Goal: Task Accomplishment & Management: Use online tool/utility

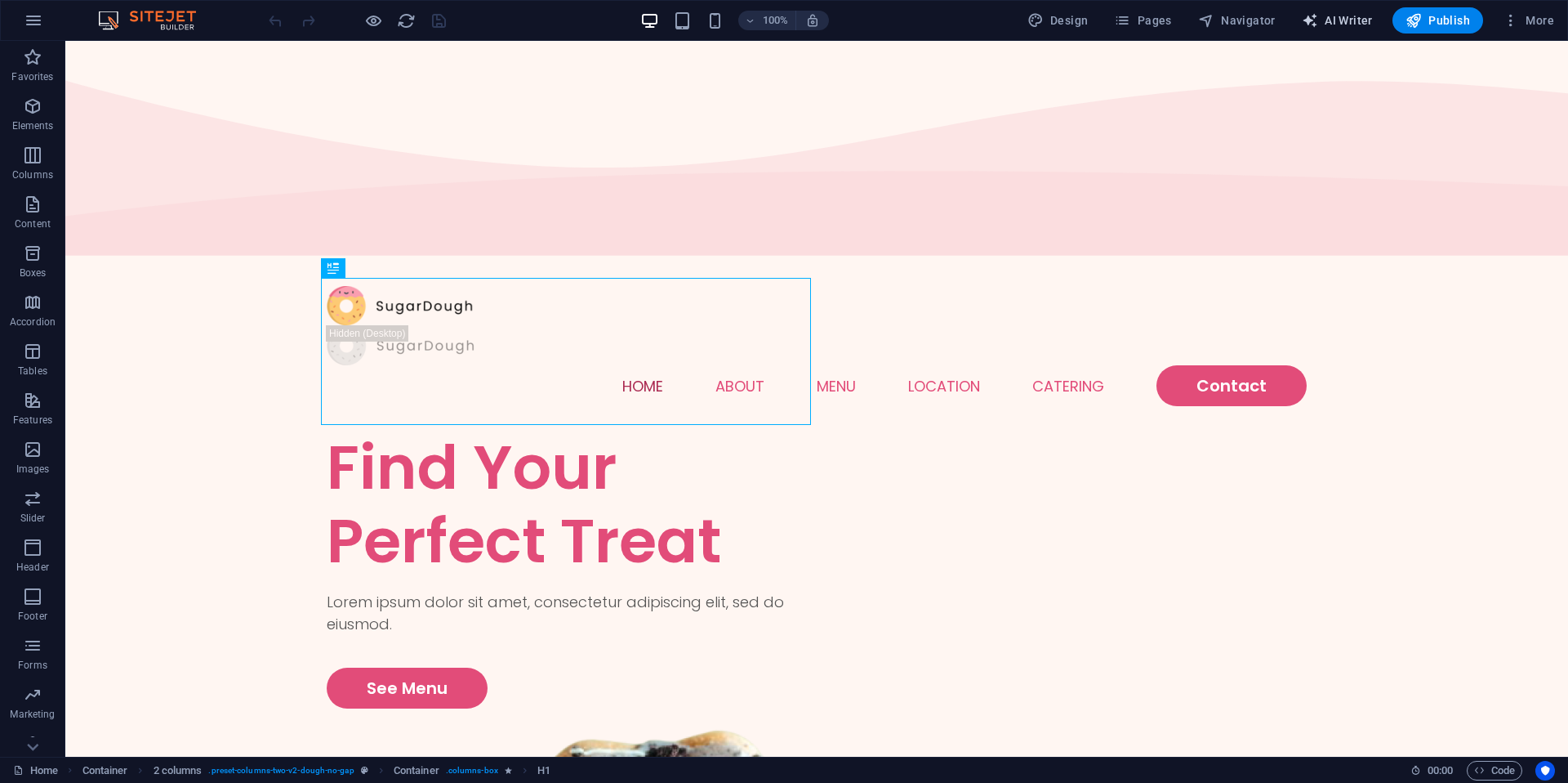
click at [1337, 32] on button "AI Writer" at bounding box center [1337, 20] width 84 height 26
select select "English"
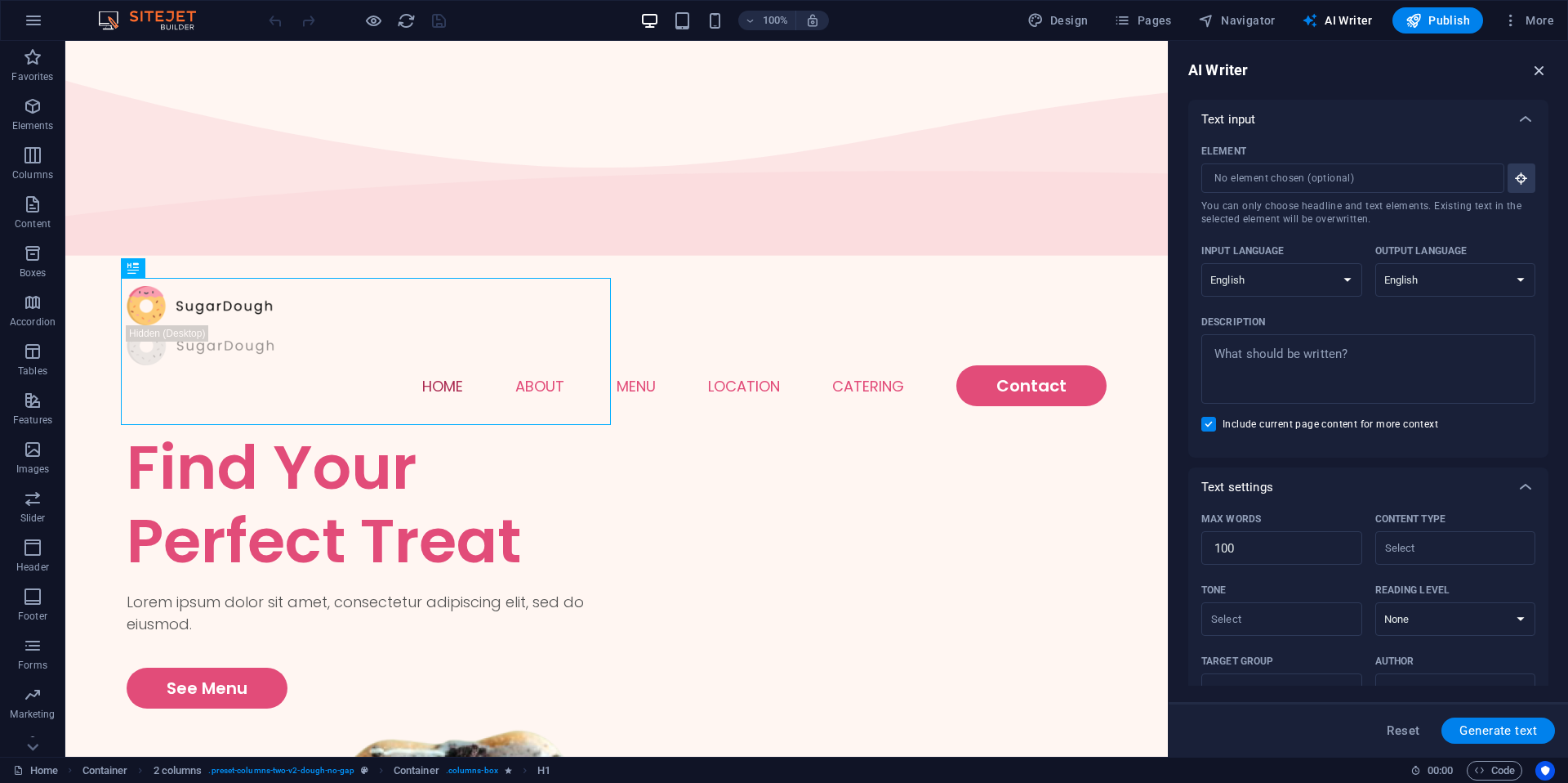
click at [1536, 74] on icon "button" at bounding box center [1539, 70] width 18 height 18
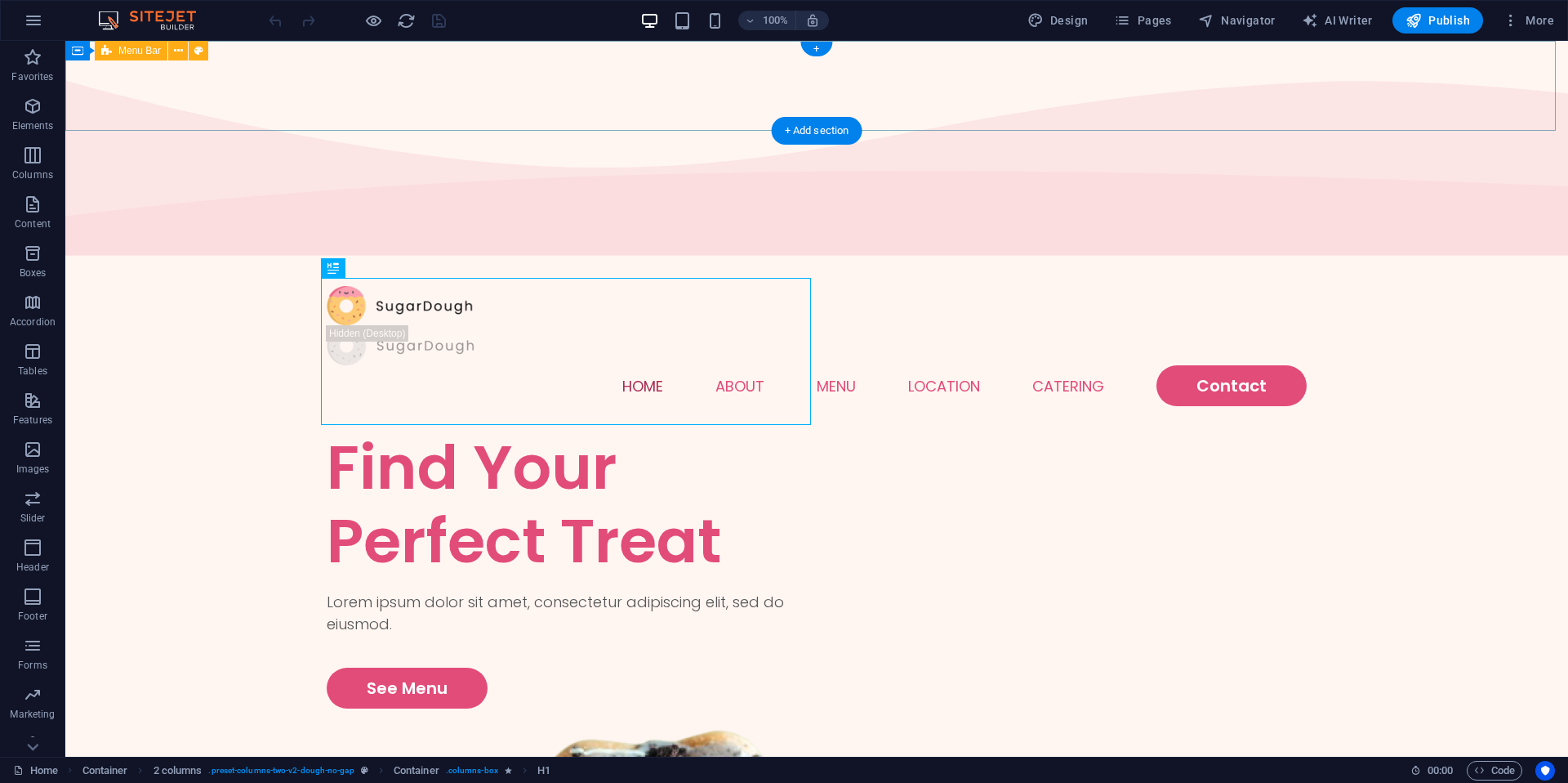
click at [1538, 261] on div "Menu Home About Menu Location Catering Contact" at bounding box center [815, 346] width 1502 height 170
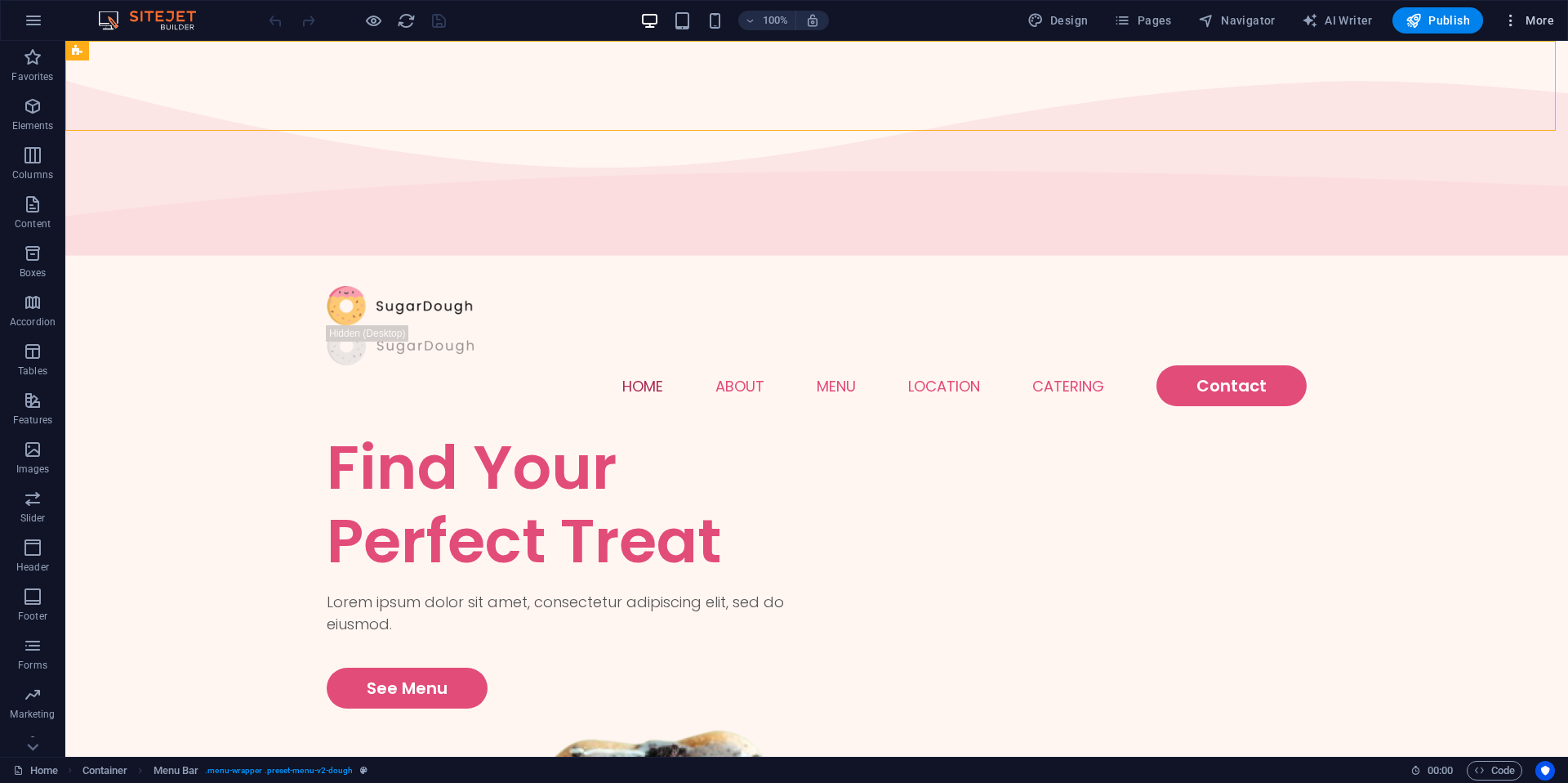
click at [1534, 29] on button "More" at bounding box center [1528, 20] width 65 height 26
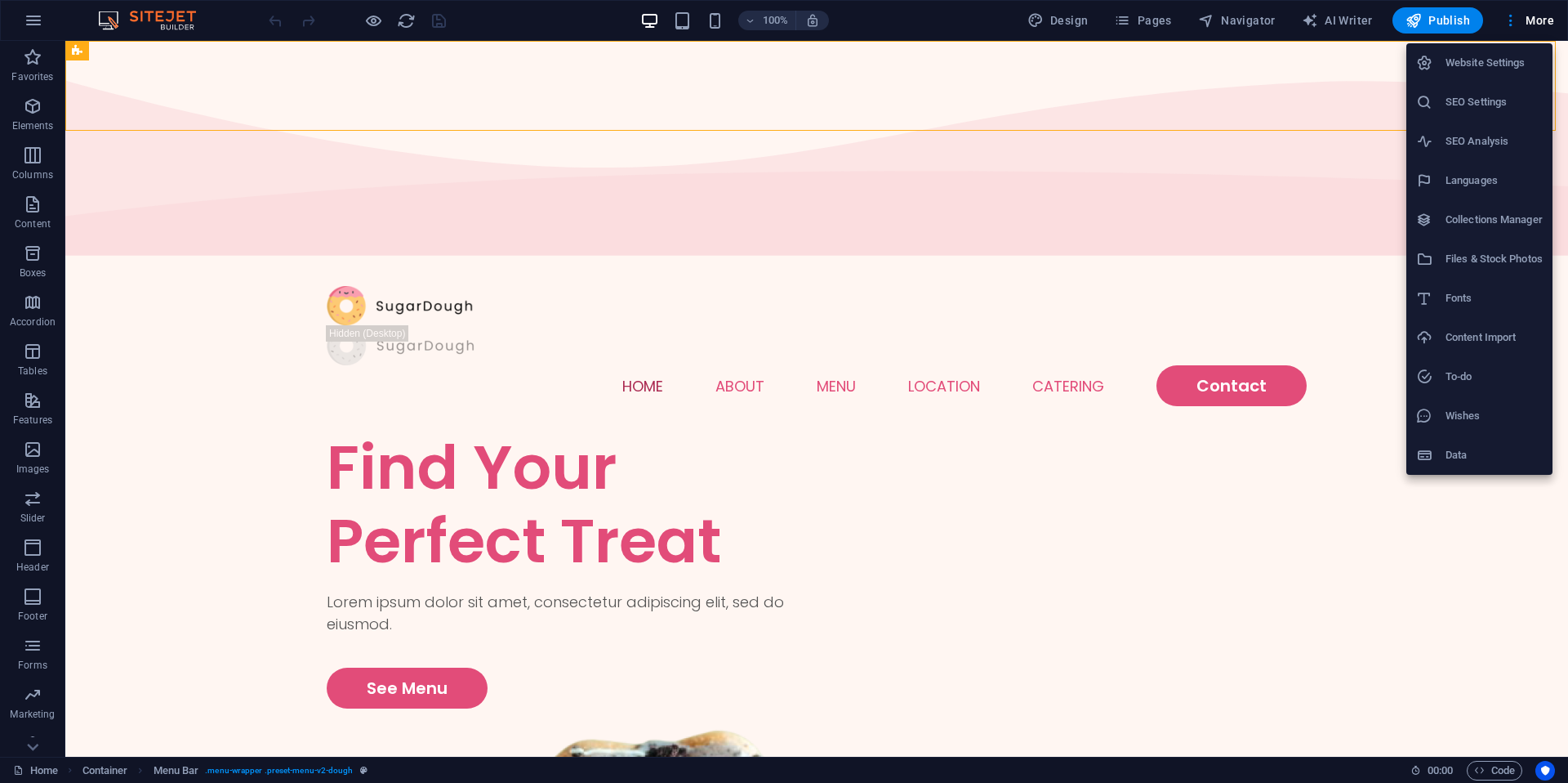
click at [29, 754] on div at bounding box center [784, 391] width 1568 height 783
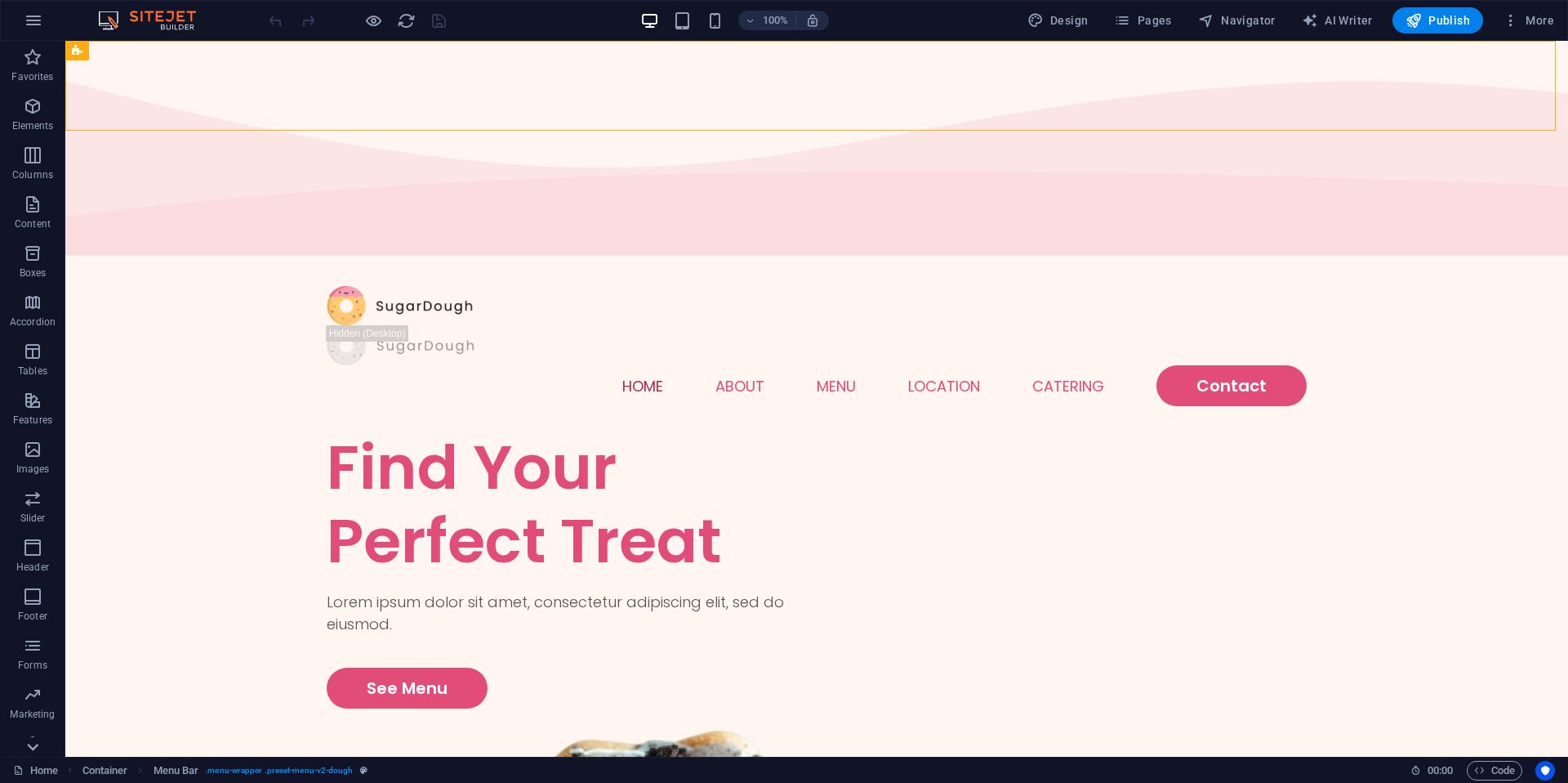
click at [35, 740] on icon at bounding box center [32, 746] width 23 height 23
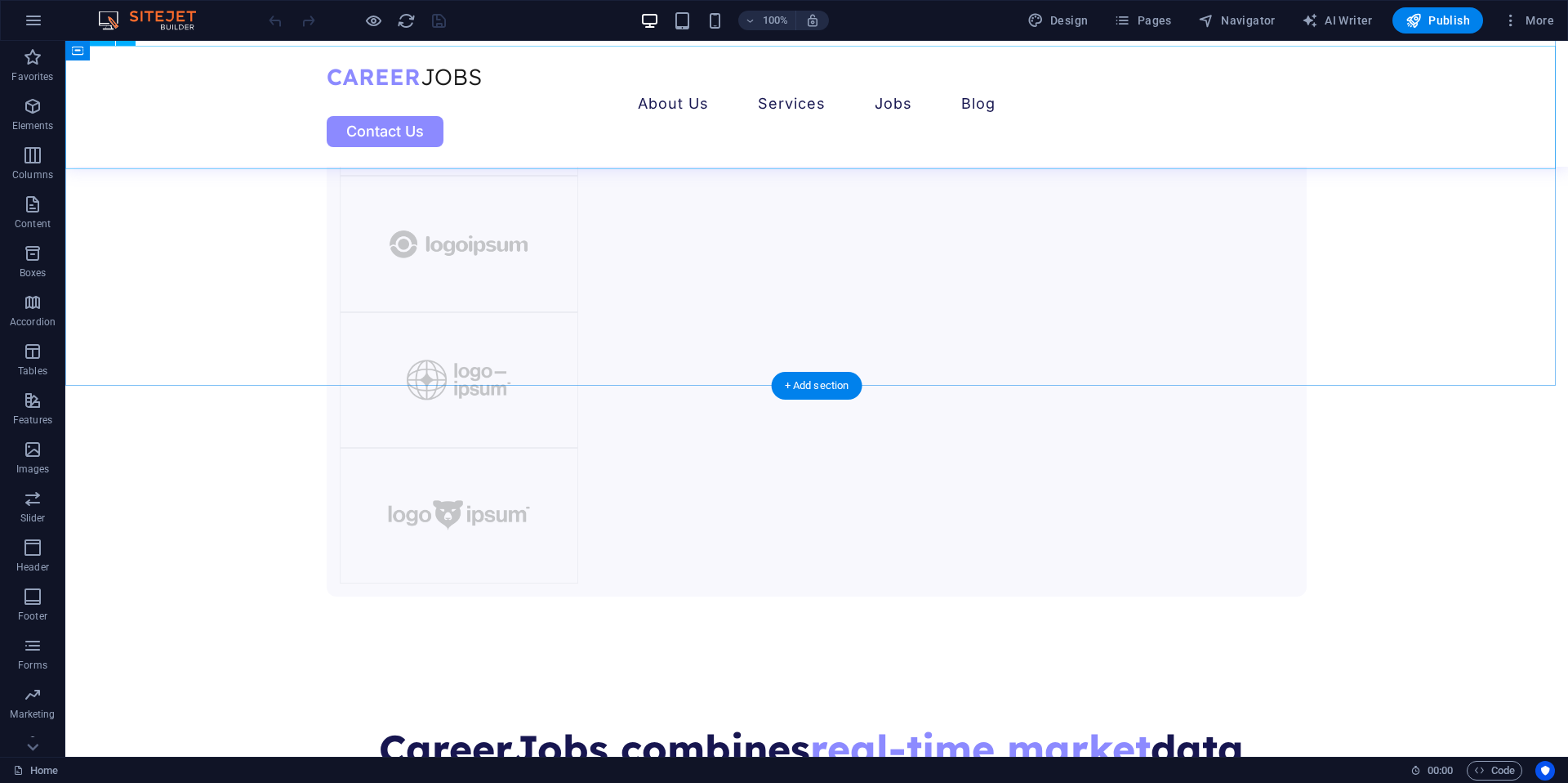
scroll to position [2730, 0]
click at [1269, 17] on span "Navigator" at bounding box center [1237, 20] width 78 height 16
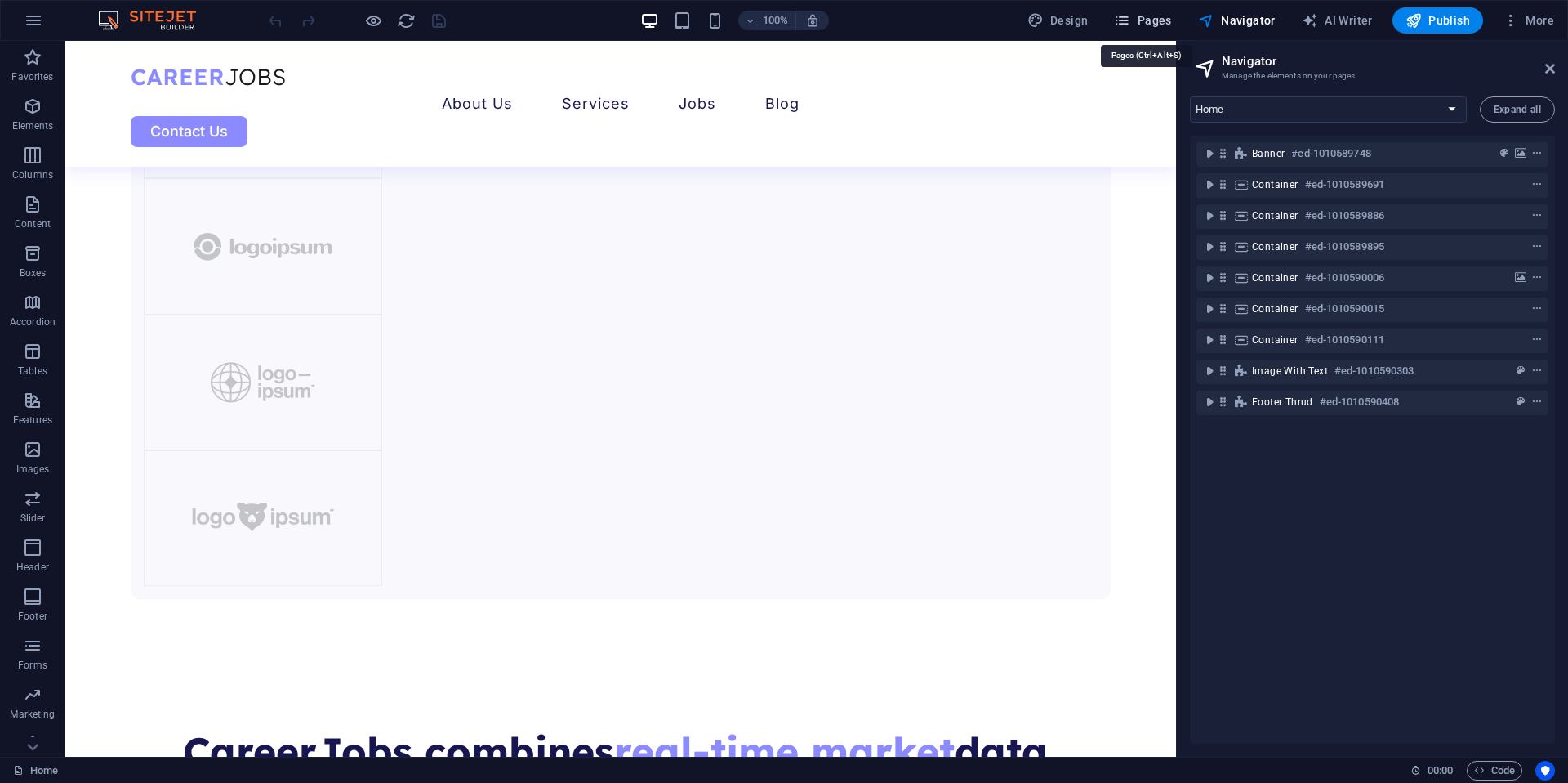
click at [1148, 22] on span "Pages" at bounding box center [1141, 20] width 57 height 16
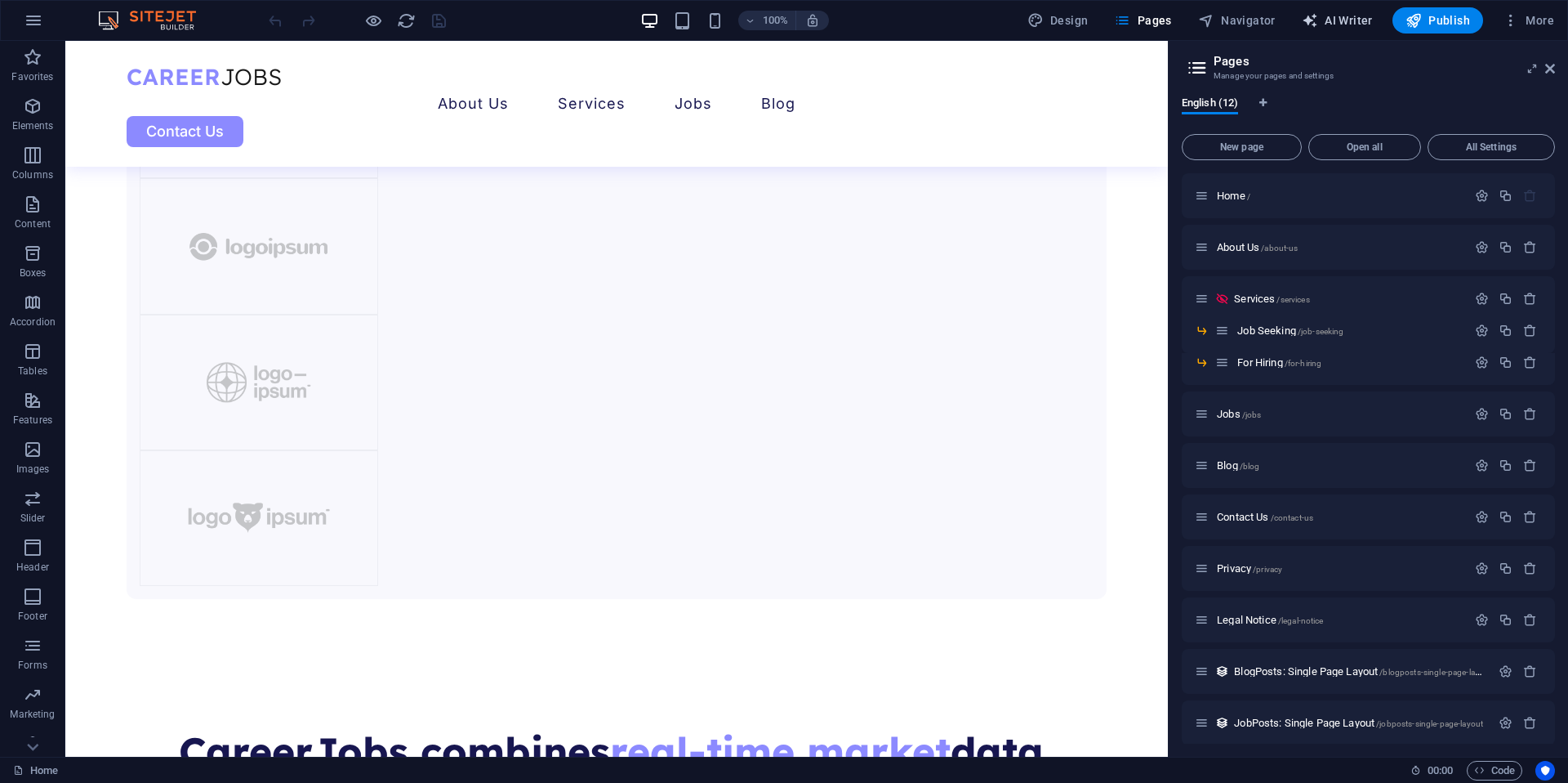
click at [1323, 9] on button "AI Writer" at bounding box center [1337, 20] width 84 height 26
select select "English"
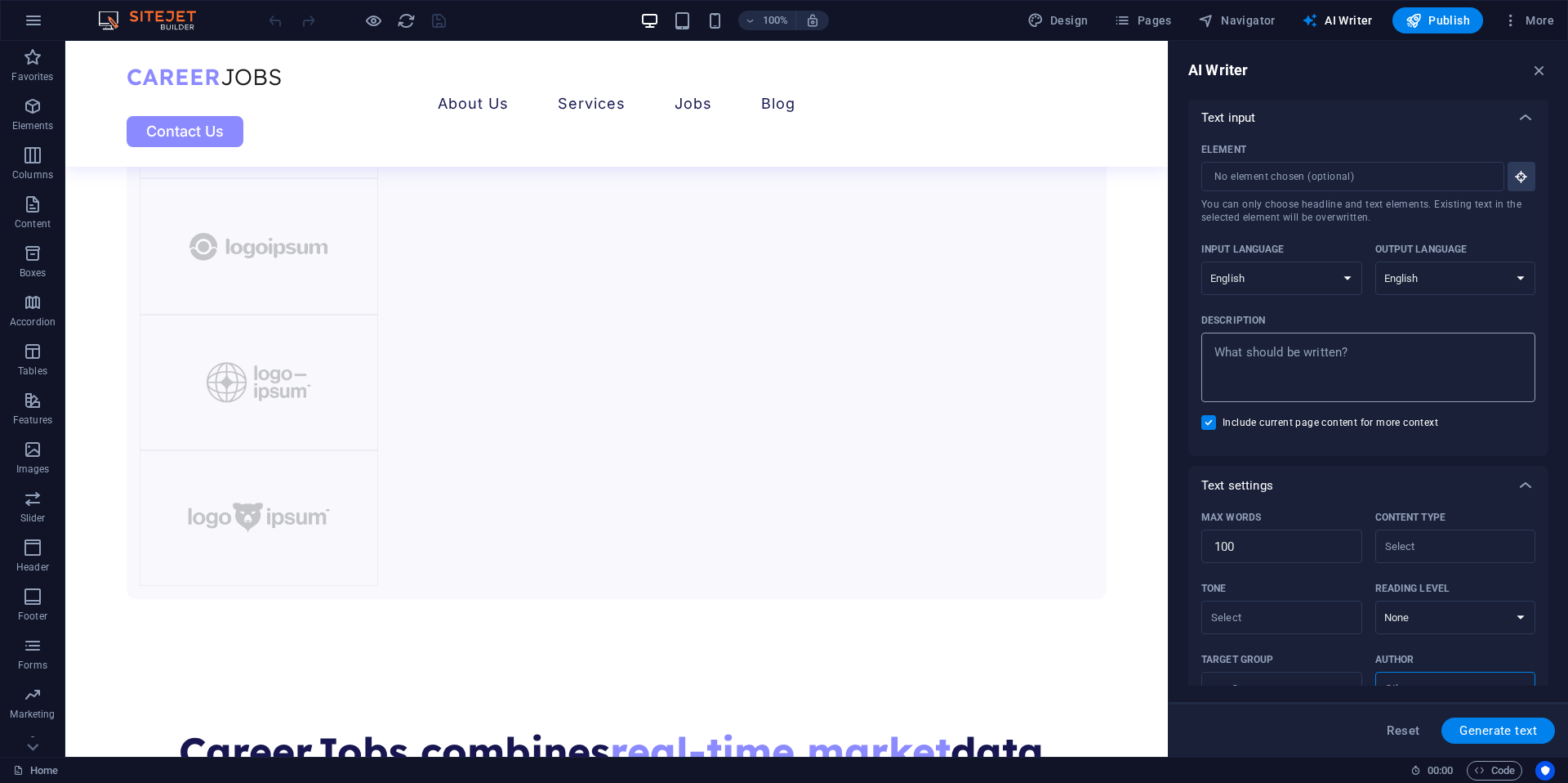
scroll to position [0, 0]
click at [1210, 419] on input "Include current page content for more context" at bounding box center [1211, 424] width 21 height 15
checkbox input "false"
click at [1502, 781] on div "Home 00 : 00 Code" at bounding box center [784, 770] width 1568 height 26
click at [1496, 771] on span "Code" at bounding box center [1494, 771] width 41 height 20
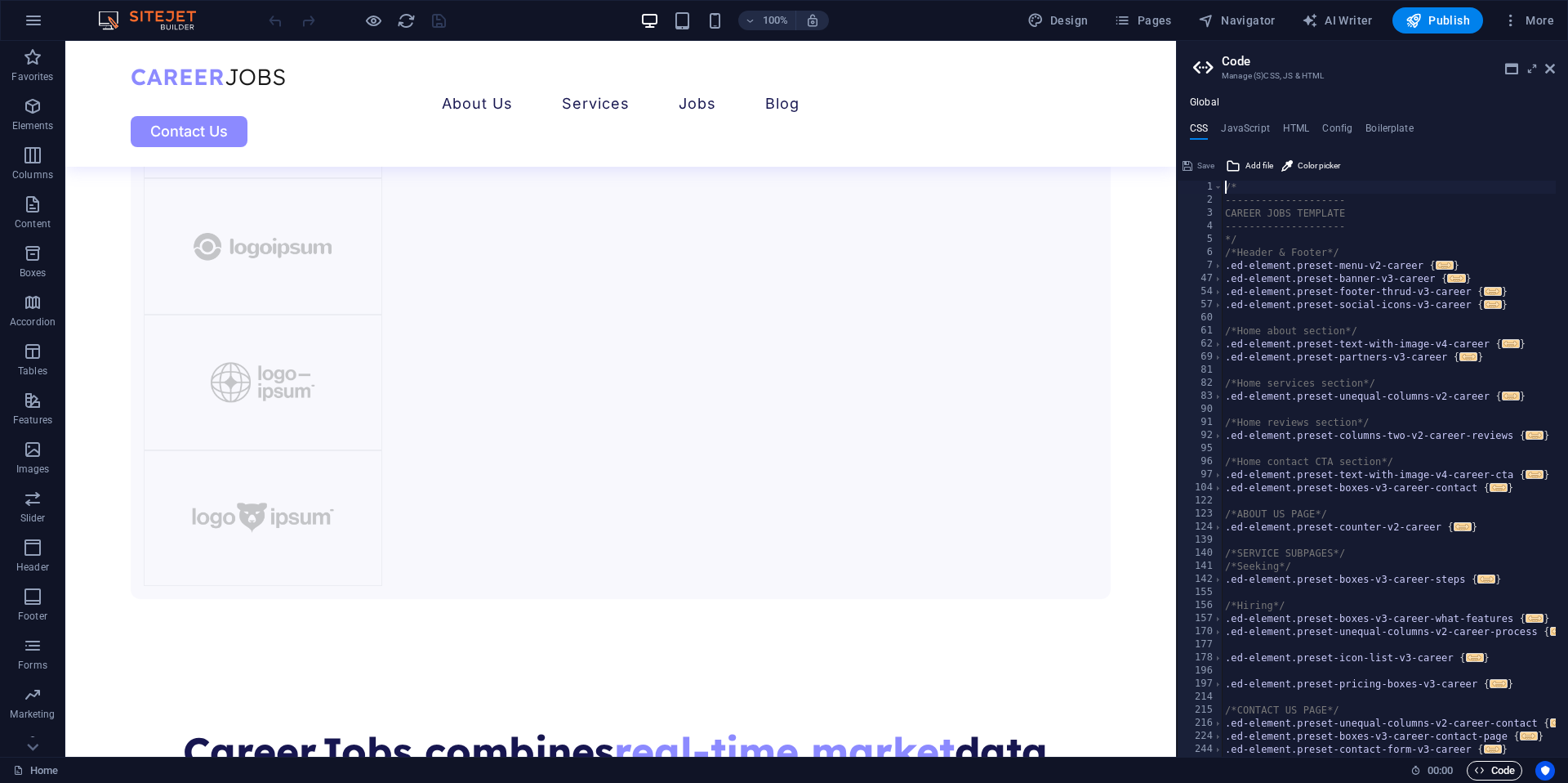
click at [1494, 771] on span "Code" at bounding box center [1494, 771] width 41 height 20
click at [1556, 67] on aside "Code Manage (S)CSS, JS & HTML Global CSS JavaScript HTML Config Boilerplate /* …" at bounding box center [1372, 399] width 392 height 716
click at [1548, 71] on icon at bounding box center [1550, 68] width 10 height 13
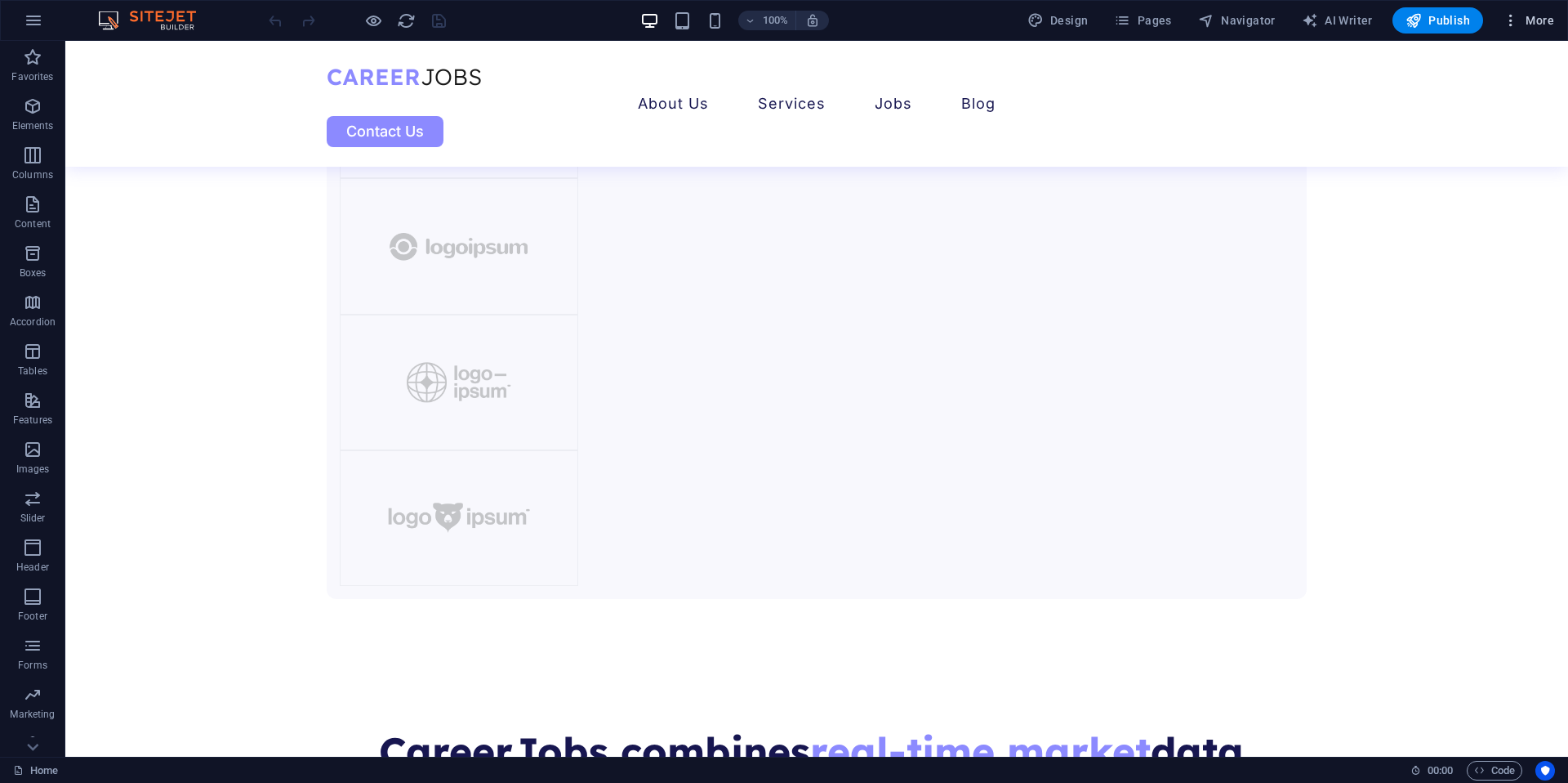
click at [1533, 28] on span "More" at bounding box center [1527, 20] width 51 height 16
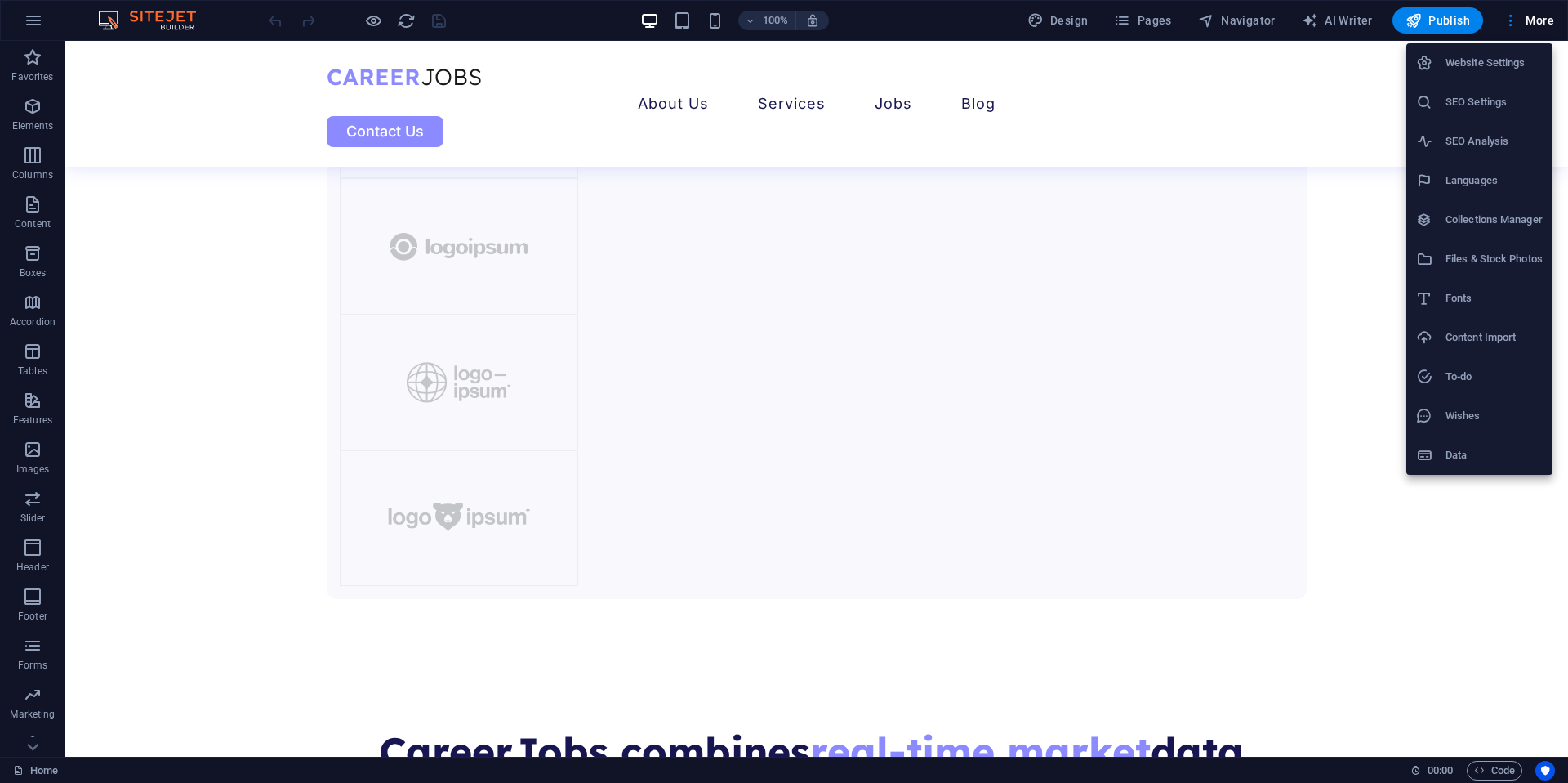
drag, startPoint x: 1330, startPoint y: 72, endPoint x: 1337, endPoint y: 56, distance: 17.5
click at [1330, 72] on div at bounding box center [784, 391] width 1568 height 783
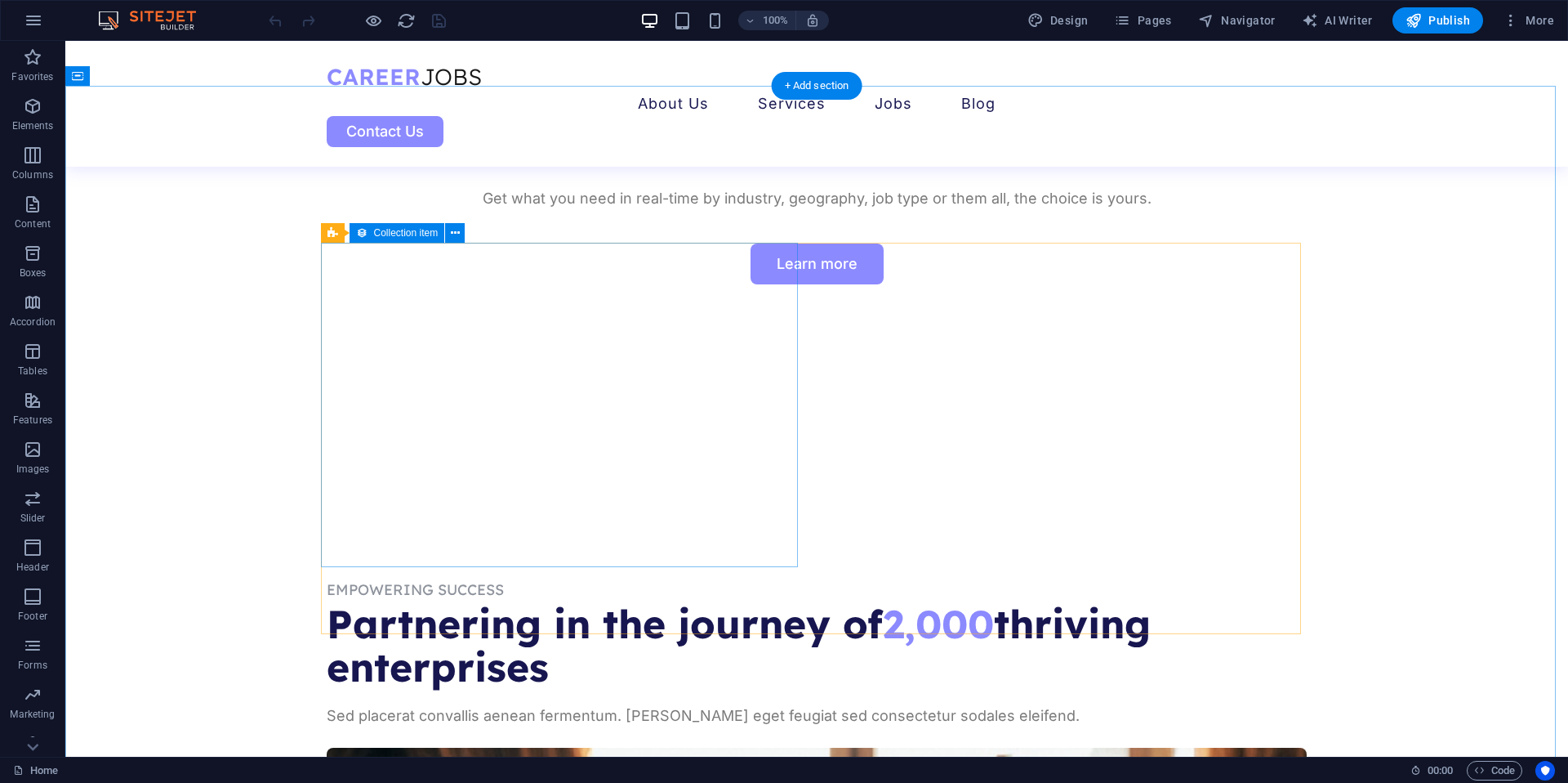
scroll to position [695, 0]
